Goal: Task Accomplishment & Management: Complete application form

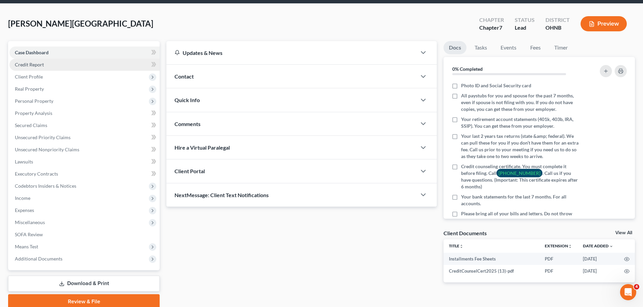
scroll to position [51, 0]
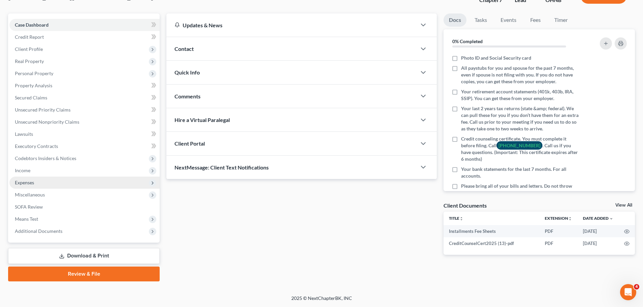
click at [40, 177] on span "Expenses" at bounding box center [84, 183] width 150 height 12
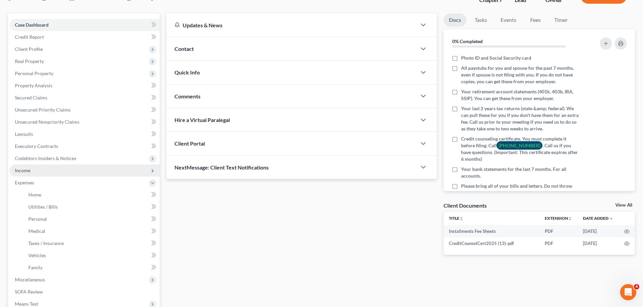
click at [29, 170] on span "Income" at bounding box center [23, 171] width 16 height 6
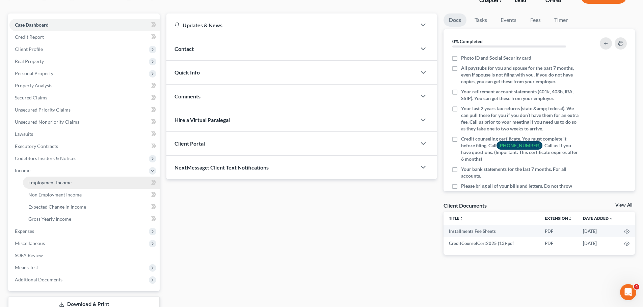
click at [36, 178] on link "Employment Income" at bounding box center [91, 183] width 137 height 12
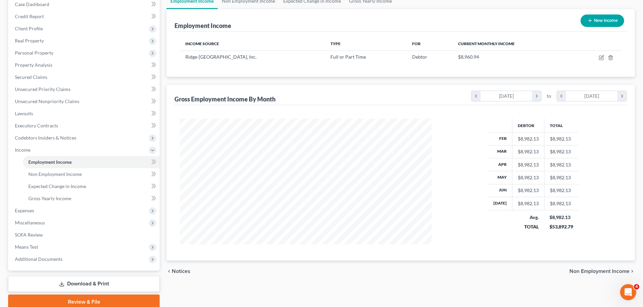
scroll to position [100, 0]
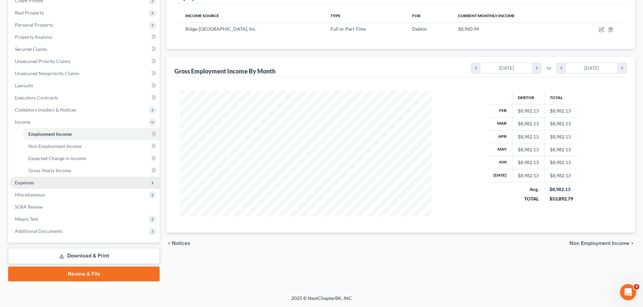
click at [40, 186] on span "Expenses" at bounding box center [84, 183] width 150 height 12
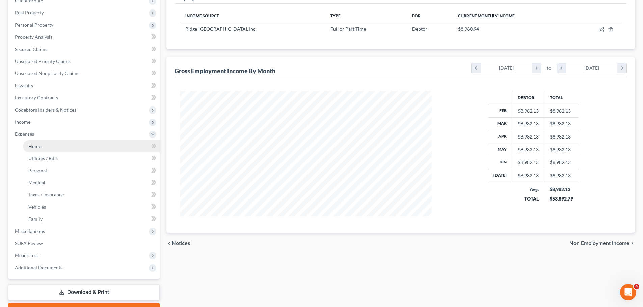
click at [49, 151] on link "Home" at bounding box center [91, 146] width 137 height 12
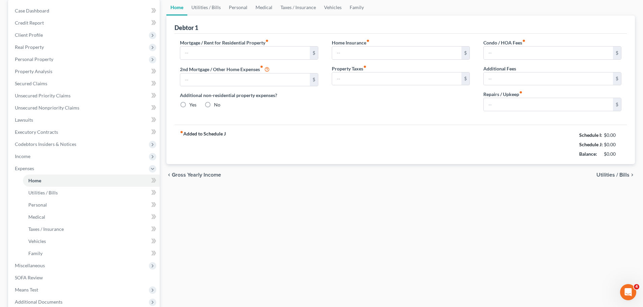
scroll to position [7, 0]
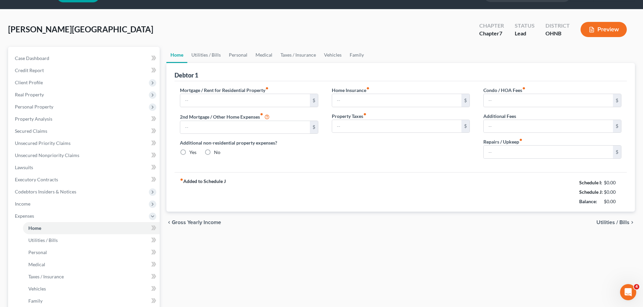
type input "1,243.00"
type input "450.00"
radio input "true"
type input "0.00"
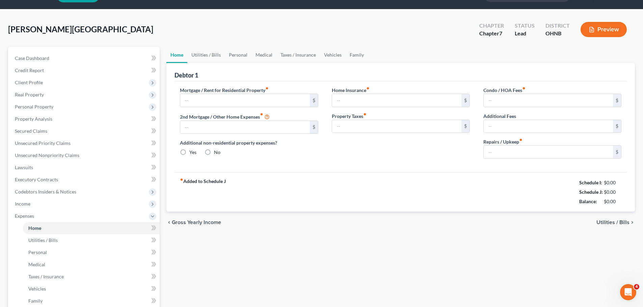
type input "0.00"
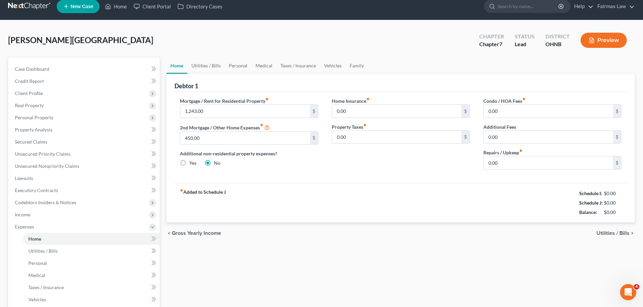
scroll to position [0, 0]
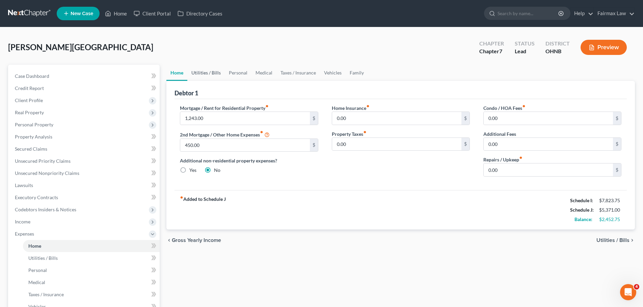
click at [196, 77] on link "Utilities / Bills" at bounding box center [205, 73] width 37 height 16
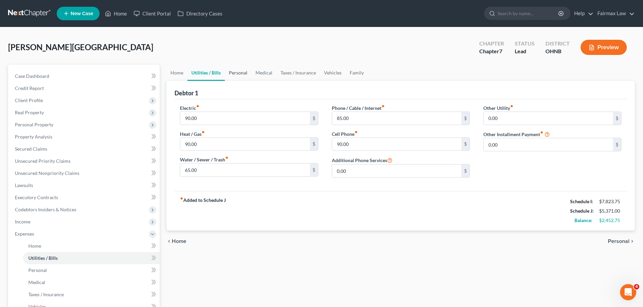
click at [238, 70] on link "Personal" at bounding box center [238, 73] width 27 height 16
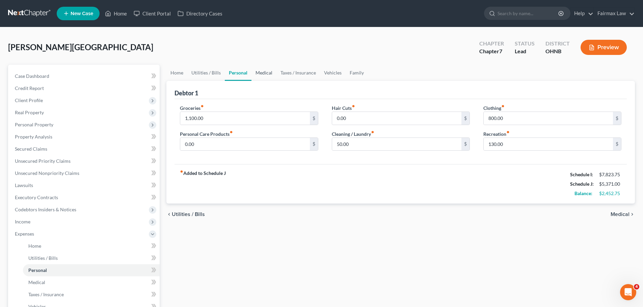
click at [261, 67] on link "Medical" at bounding box center [263, 73] width 25 height 16
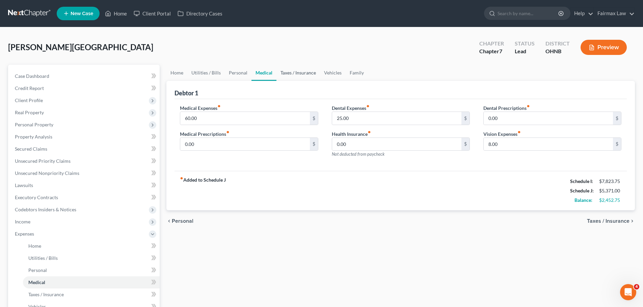
click at [300, 72] on link "Taxes / Insurance" at bounding box center [298, 73] width 44 height 16
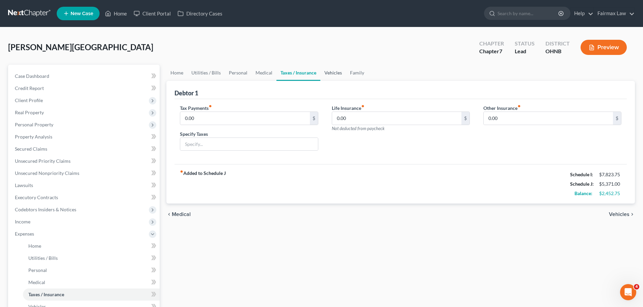
click at [328, 72] on link "Vehicles" at bounding box center [333, 73] width 26 height 16
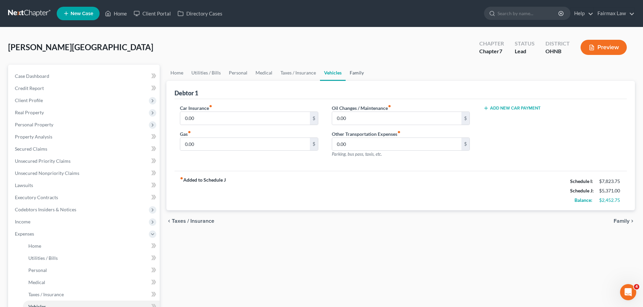
click at [357, 75] on link "Family" at bounding box center [357, 73] width 22 height 16
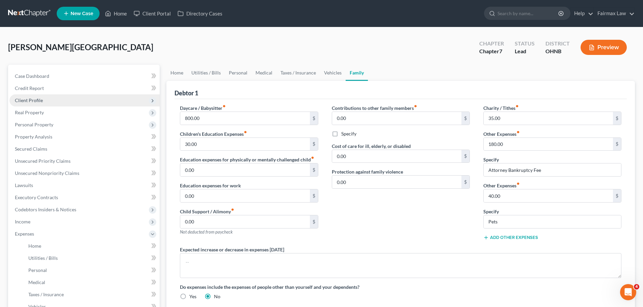
click at [36, 100] on span "Client Profile" at bounding box center [29, 101] width 28 height 6
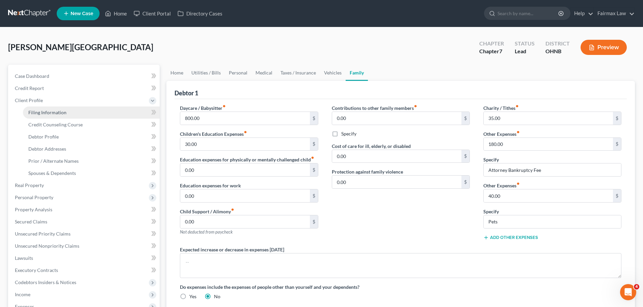
click at [68, 114] on link "Filing Information" at bounding box center [91, 113] width 137 height 12
select select "1"
select select "0"
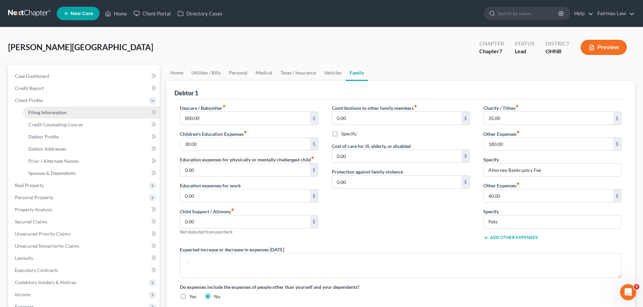
select select "36"
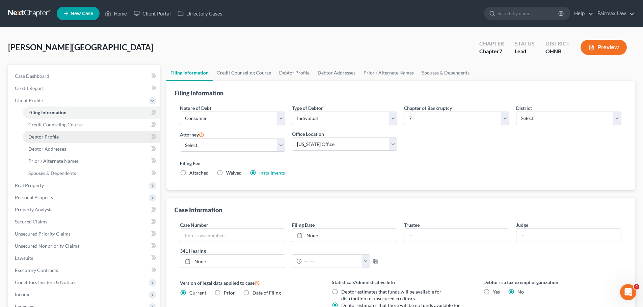
click at [63, 135] on link "Debtor Profile" at bounding box center [91, 137] width 137 height 12
select select "0"
select select "5"
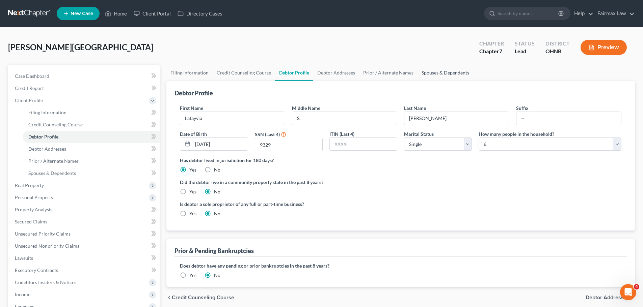
click at [438, 72] on link "Spouses & Dependents" at bounding box center [445, 73] width 56 height 16
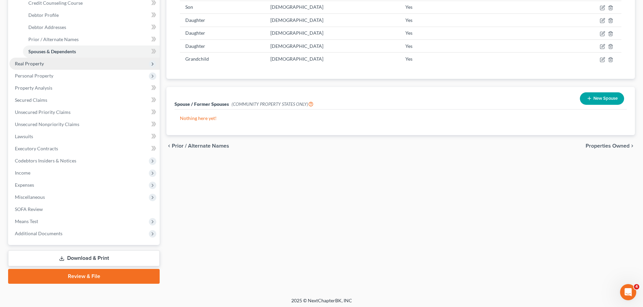
scroll to position [124, 0]
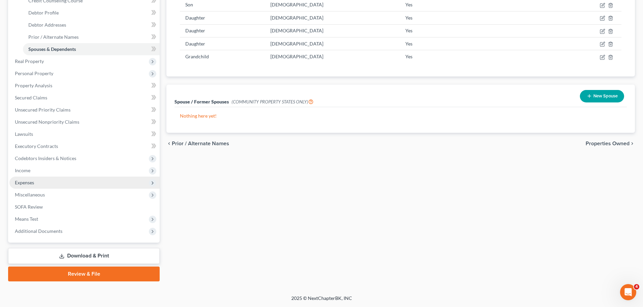
click at [25, 181] on span "Expenses" at bounding box center [24, 183] width 19 height 6
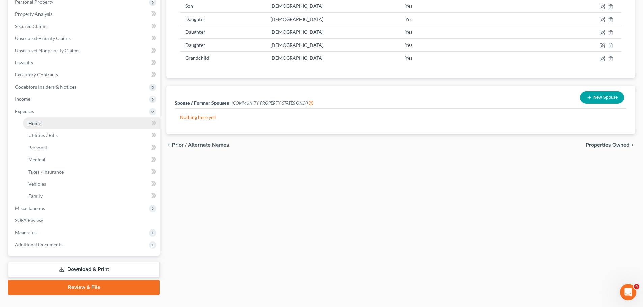
scroll to position [0, 0]
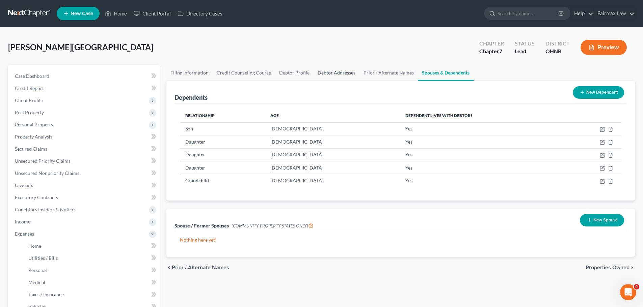
click at [333, 72] on link "Debtor Addresses" at bounding box center [336, 73] width 46 height 16
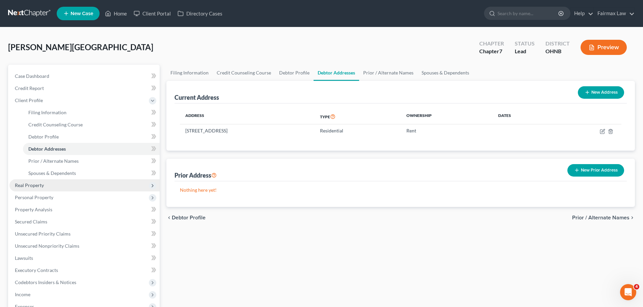
click at [25, 187] on span "Real Property" at bounding box center [29, 186] width 29 height 6
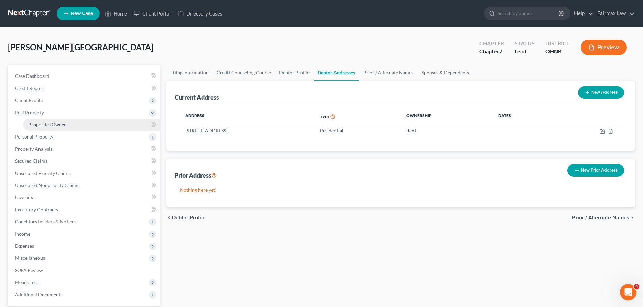
click at [53, 126] on span "Properties Owned" at bounding box center [47, 125] width 38 height 6
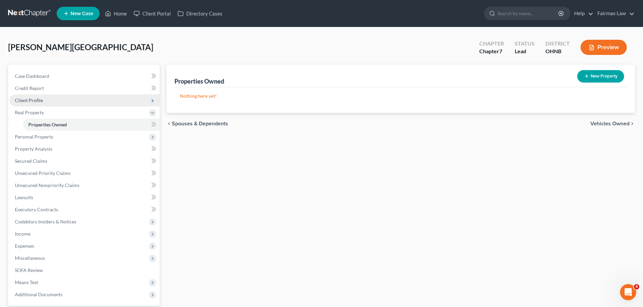
click at [40, 95] on span "Client Profile" at bounding box center [84, 100] width 150 height 12
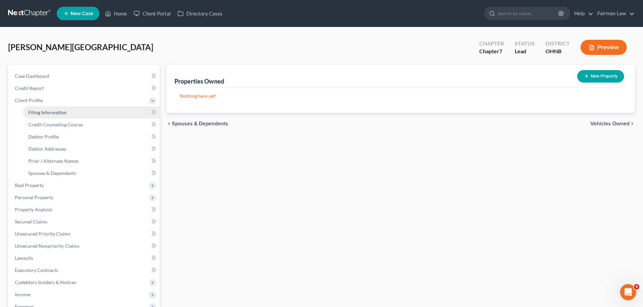
click at [46, 112] on span "Filing Information" at bounding box center [47, 113] width 38 height 6
select select "1"
select select "0"
select select "61"
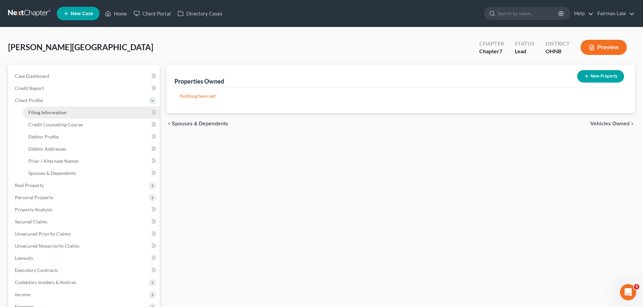
select select "17"
select select "0"
select select "36"
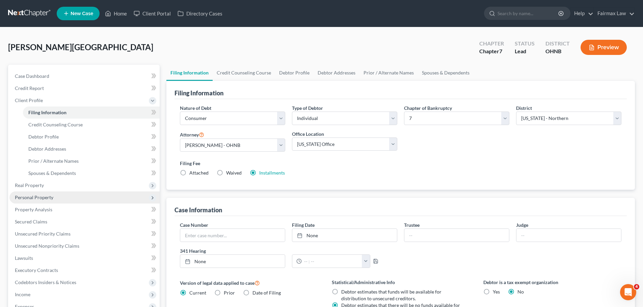
click at [46, 196] on span "Personal Property" at bounding box center [34, 198] width 38 height 6
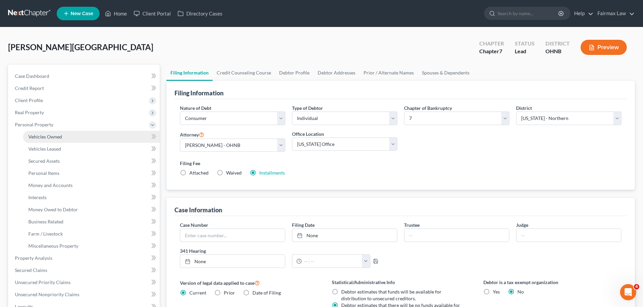
click at [44, 131] on link "Vehicles Owned" at bounding box center [91, 137] width 137 height 12
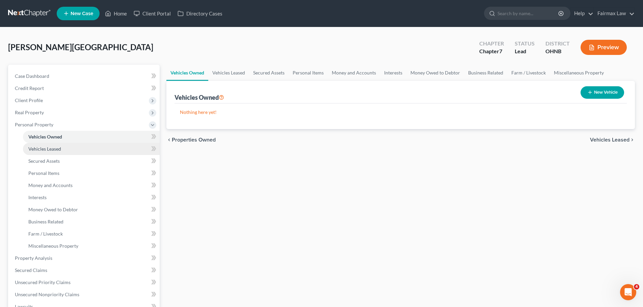
click at [47, 143] on link "Vehicles Leased" at bounding box center [91, 149] width 137 height 12
click at [47, 135] on span "Vehicles Owned" at bounding box center [45, 137] width 34 height 6
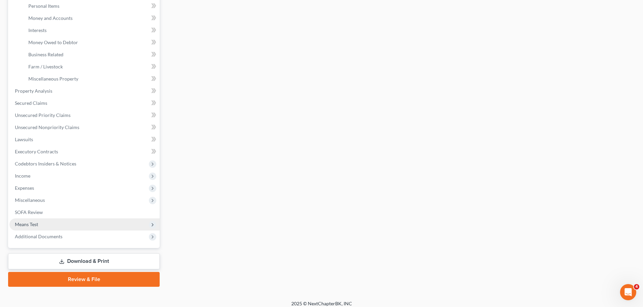
scroll to position [173, 0]
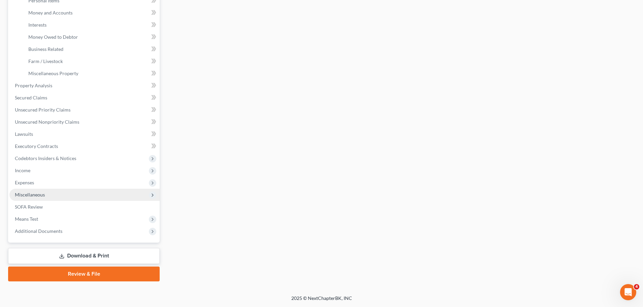
click at [40, 198] on span "Miscellaneous" at bounding box center [84, 195] width 150 height 12
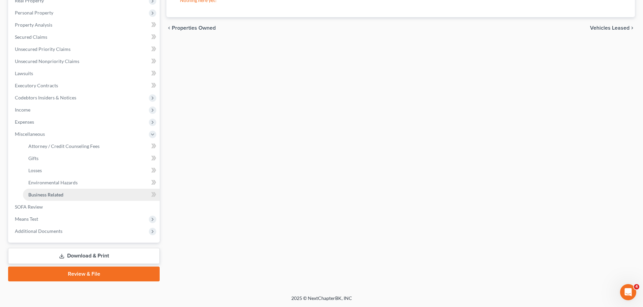
scroll to position [112, 0]
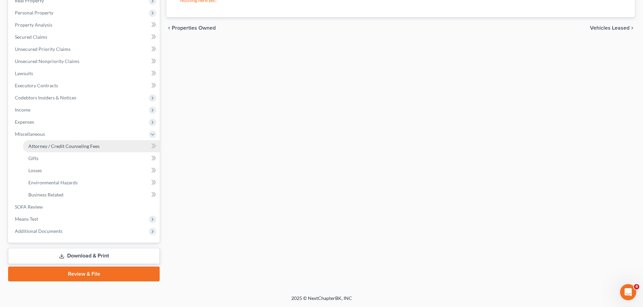
click at [41, 146] on span "Attorney / Credit Counseling Fees" at bounding box center [63, 146] width 71 height 6
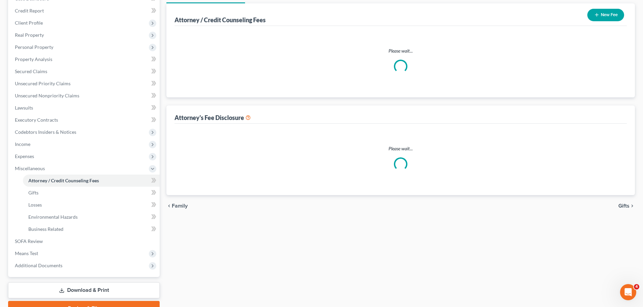
scroll to position [12, 0]
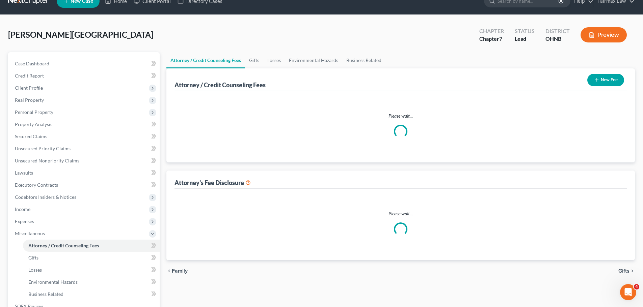
select select "5"
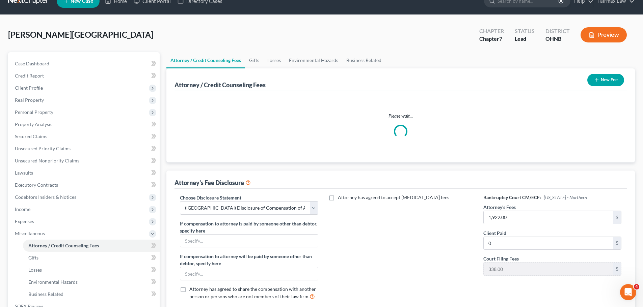
scroll to position [0, 0]
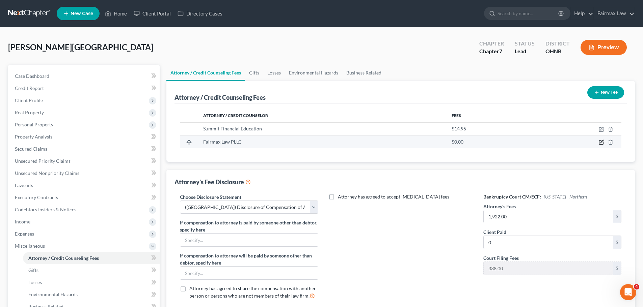
click at [599, 141] on icon "button" at bounding box center [601, 143] width 4 height 4
select select "36"
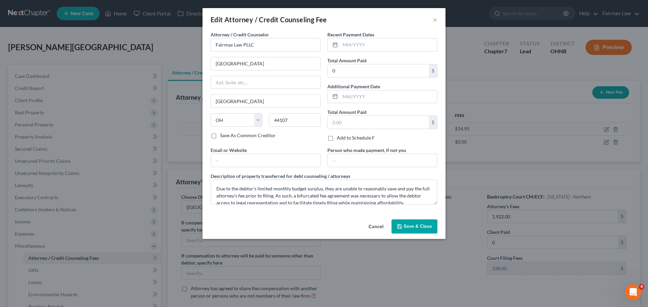
click at [415, 222] on button "Save & Close" at bounding box center [414, 227] width 46 height 14
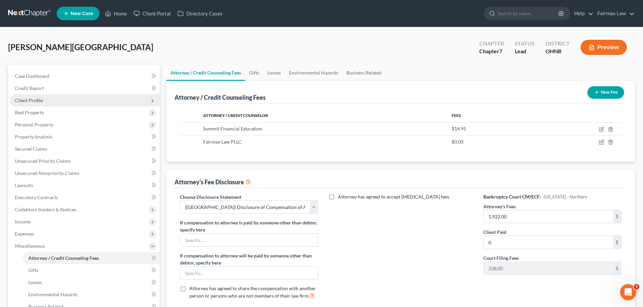
click at [50, 98] on span "Client Profile" at bounding box center [84, 100] width 150 height 12
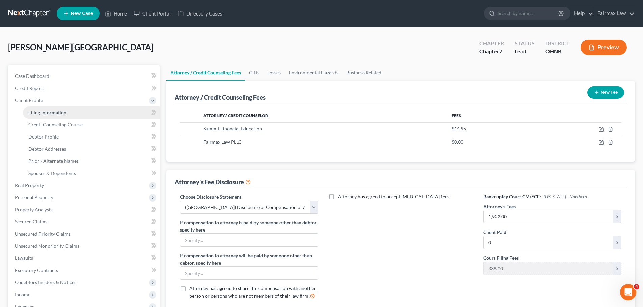
click at [64, 114] on span "Filing Information" at bounding box center [47, 113] width 38 height 6
select select "1"
select select "0"
select select "61"
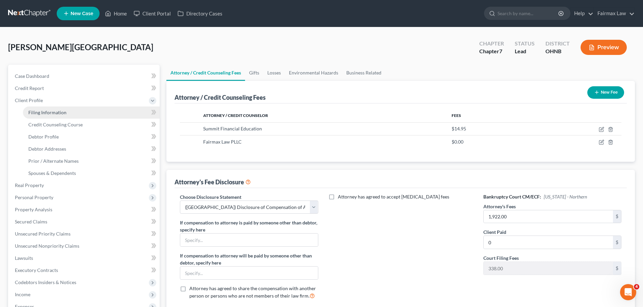
select select "17"
select select "0"
select select "36"
